Goal: Navigation & Orientation: Find specific page/section

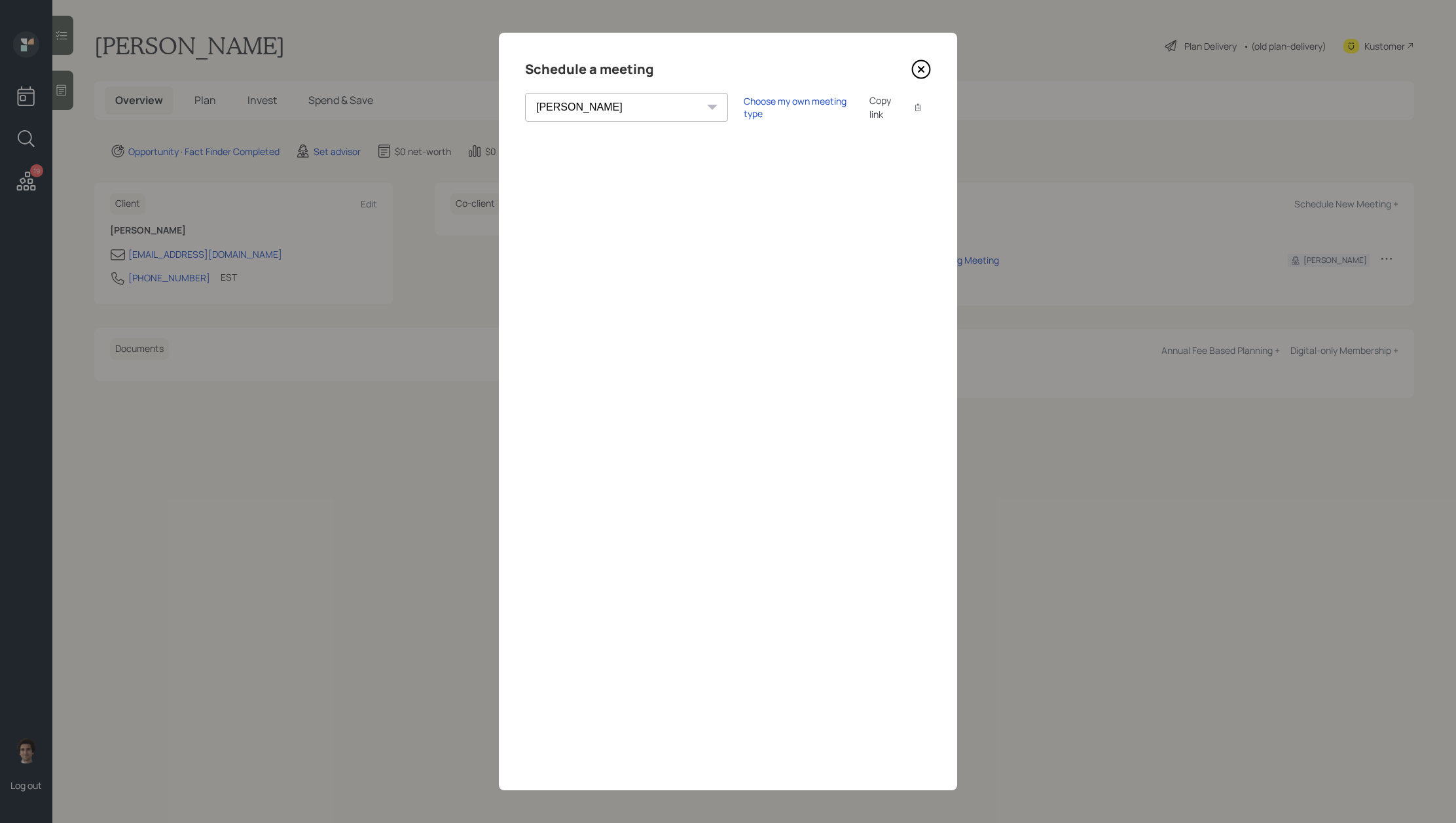
select select "round-[PERSON_NAME]"
click at [919, 77] on icon at bounding box center [921, 69] width 18 height 17
